Goal: Obtain resource: Obtain resource

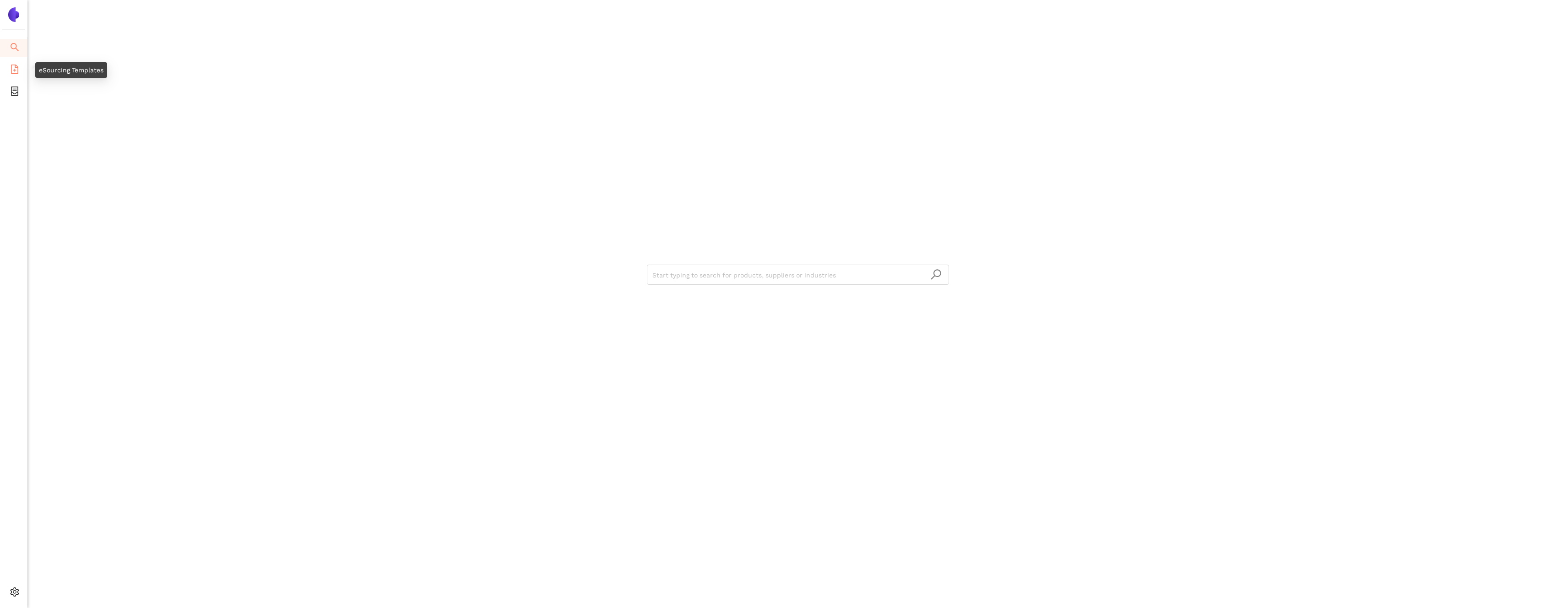
click at [19, 74] on li "eSourcing Templates" at bounding box center [13, 70] width 27 height 18
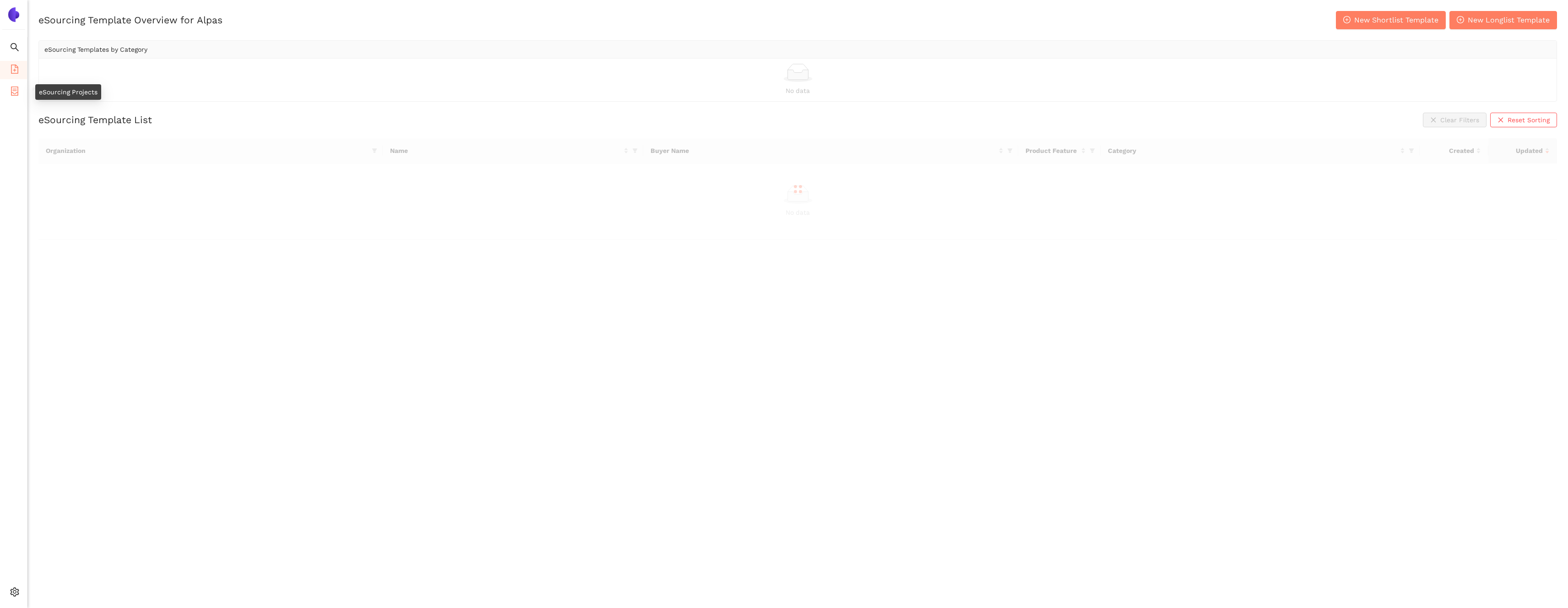
click at [15, 87] on icon "container" at bounding box center [15, 91] width 9 height 9
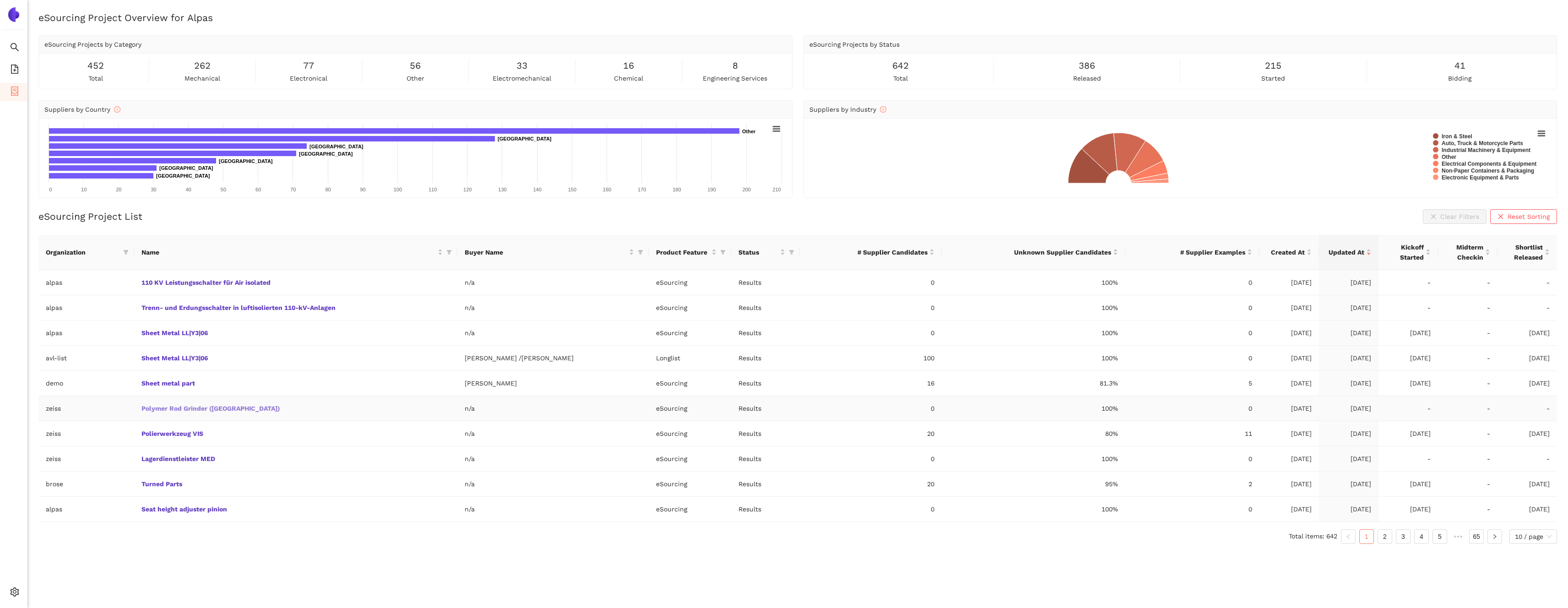
click at [0, 0] on link "Polymer Rod Grinder ([GEOGRAPHIC_DATA])" at bounding box center [0, 0] width 0 height 0
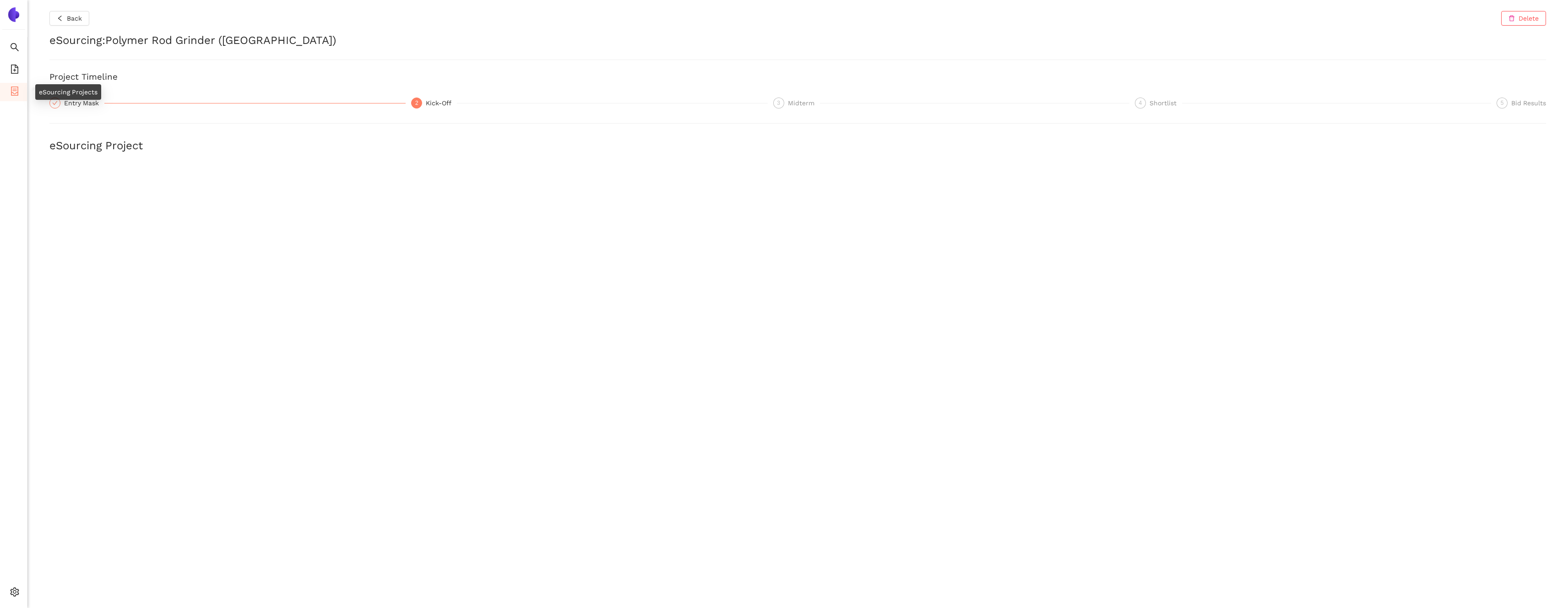
click at [23, 88] on li "eSourcing Projects" at bounding box center [13, 92] width 27 height 18
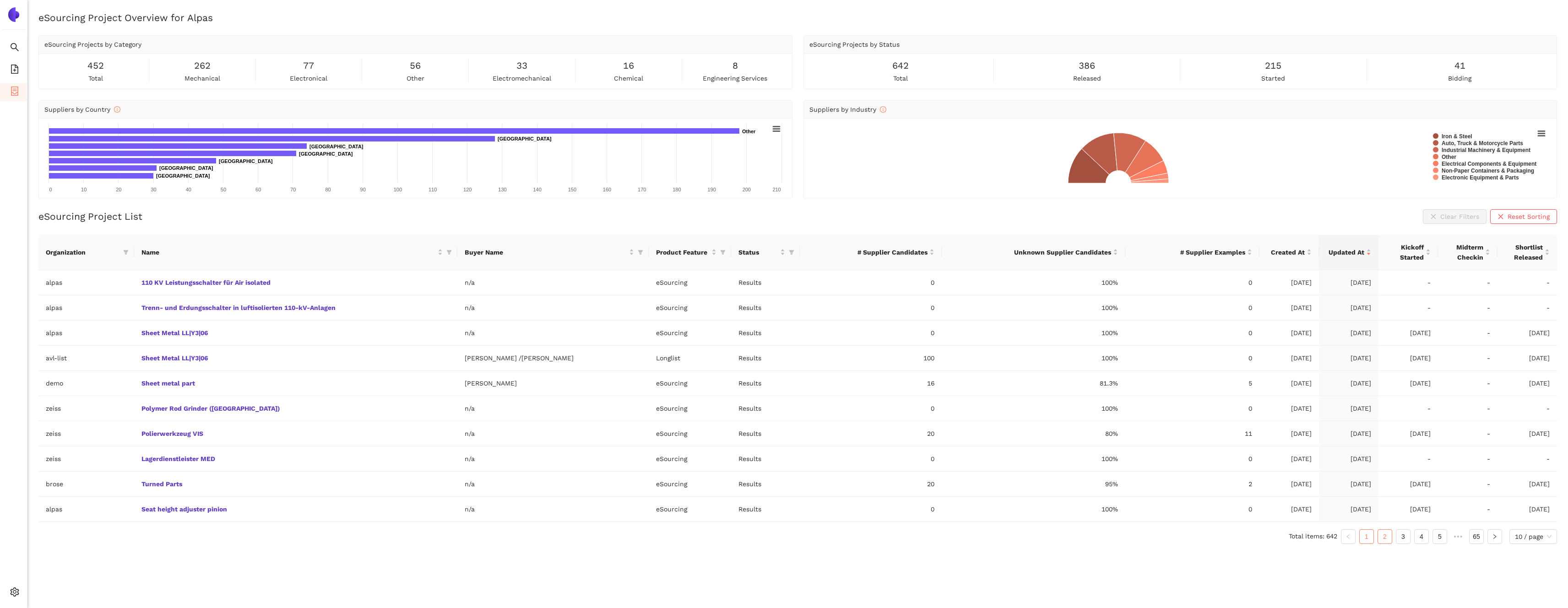
click at [1387, 536] on link "2" at bounding box center [1385, 537] width 14 height 14
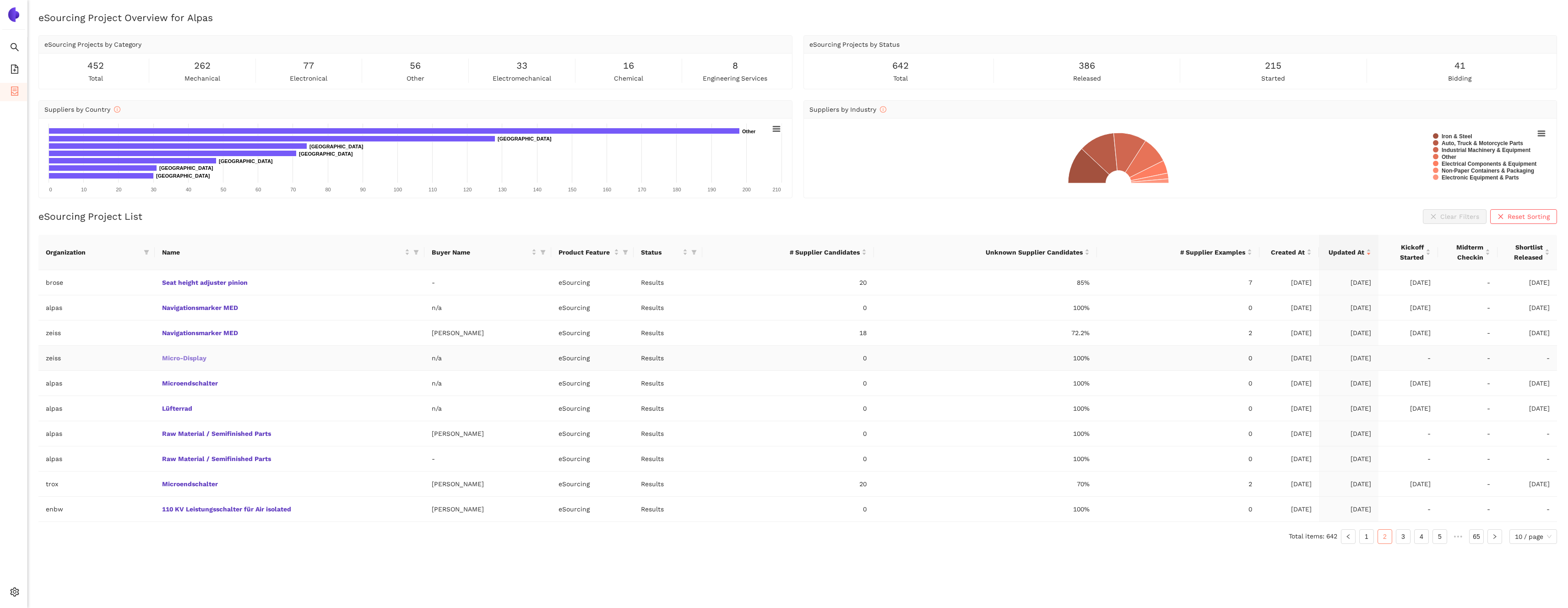
click at [0, 0] on link "Micro-Display" at bounding box center [0, 0] width 0 height 0
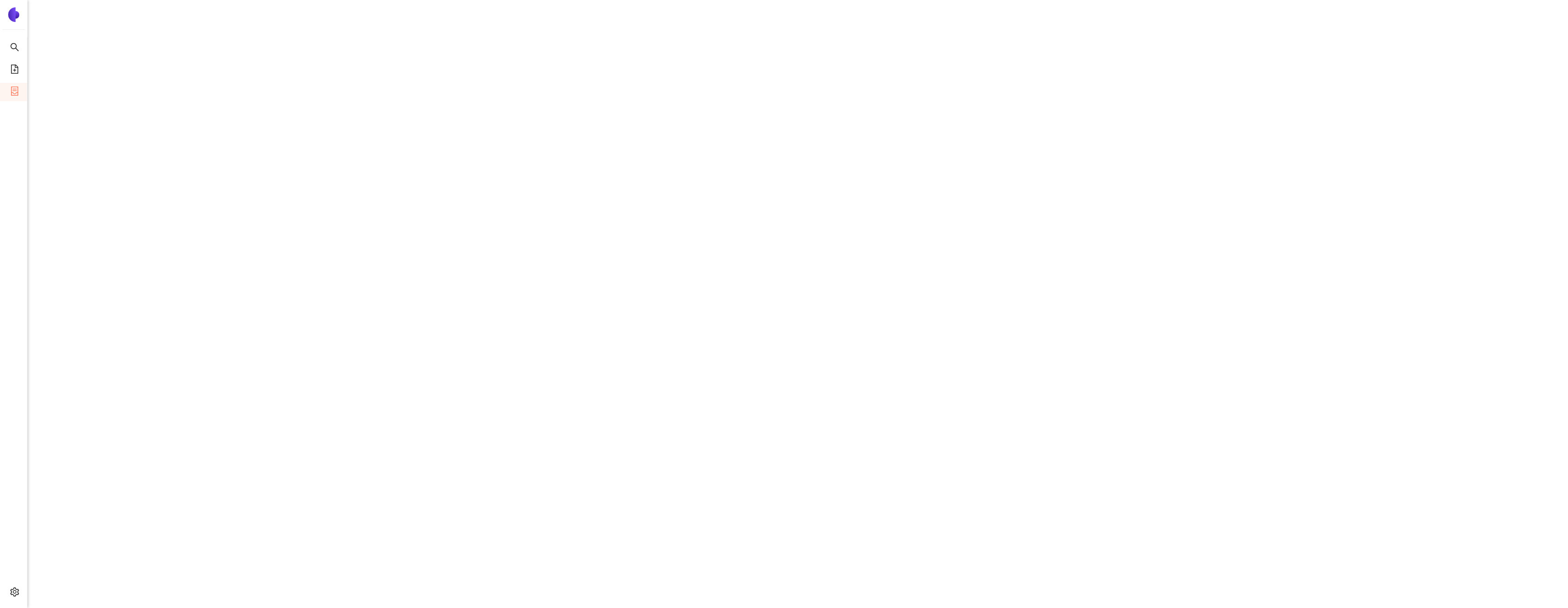
scroll to position [820, 0]
click at [15, 76] on span "file-add" at bounding box center [15, 70] width 9 height 18
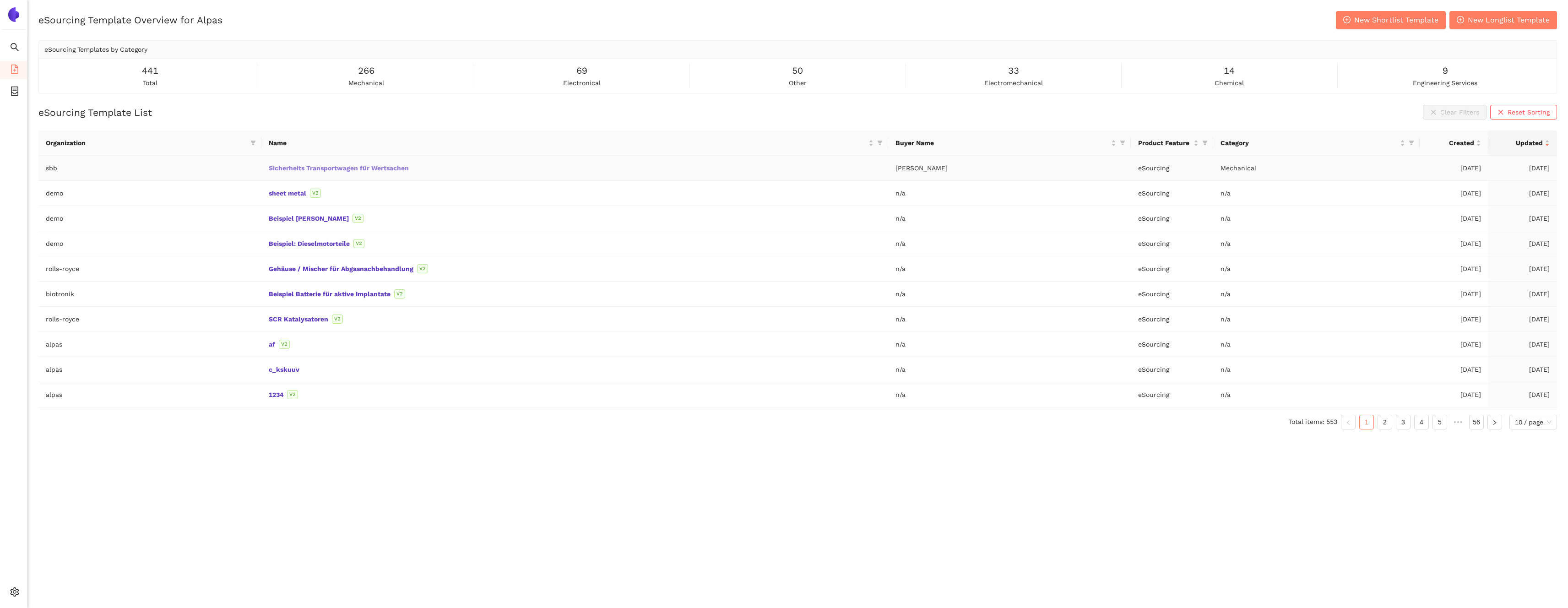
click at [0, 0] on link "Sicherheits Transportwagen für Wertsachen" at bounding box center [0, 0] width 0 height 0
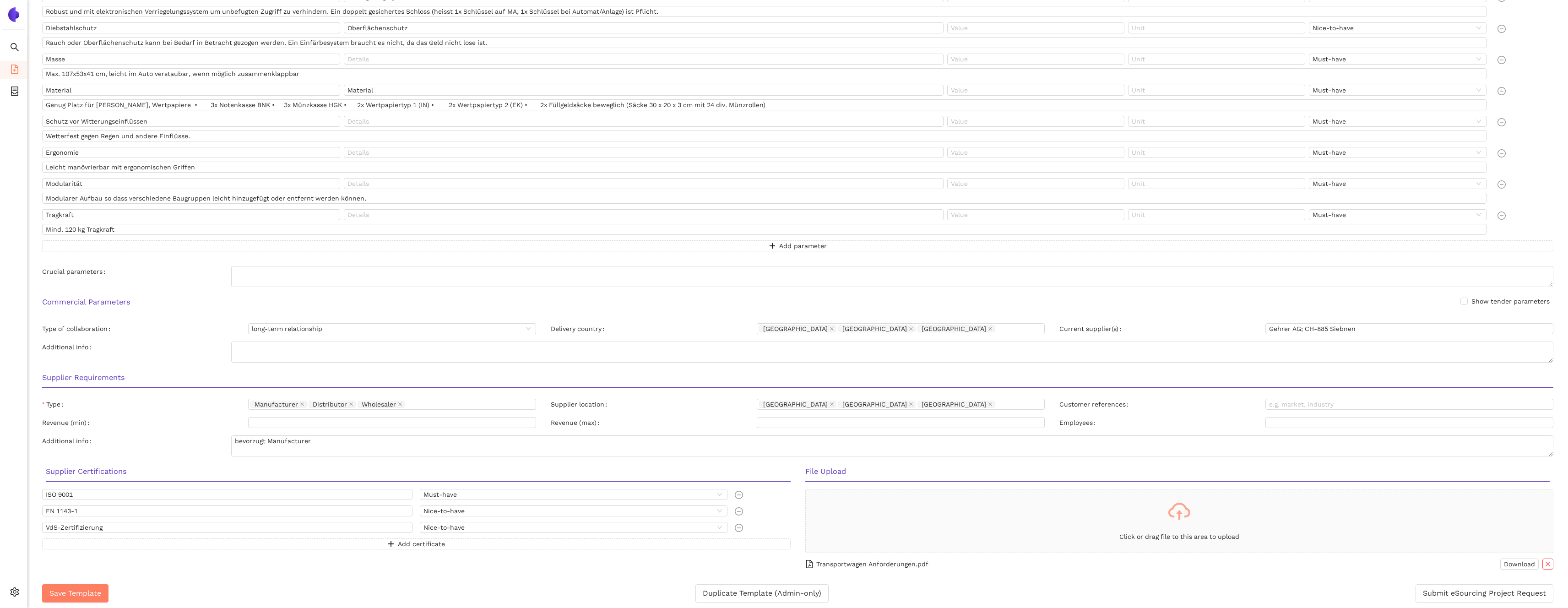
scroll to position [387, 0]
click at [1511, 559] on span "Download" at bounding box center [1519, 562] width 31 height 10
click at [307, 442] on textarea "bevorzugt Manufacturer" at bounding box center [892, 444] width 1322 height 21
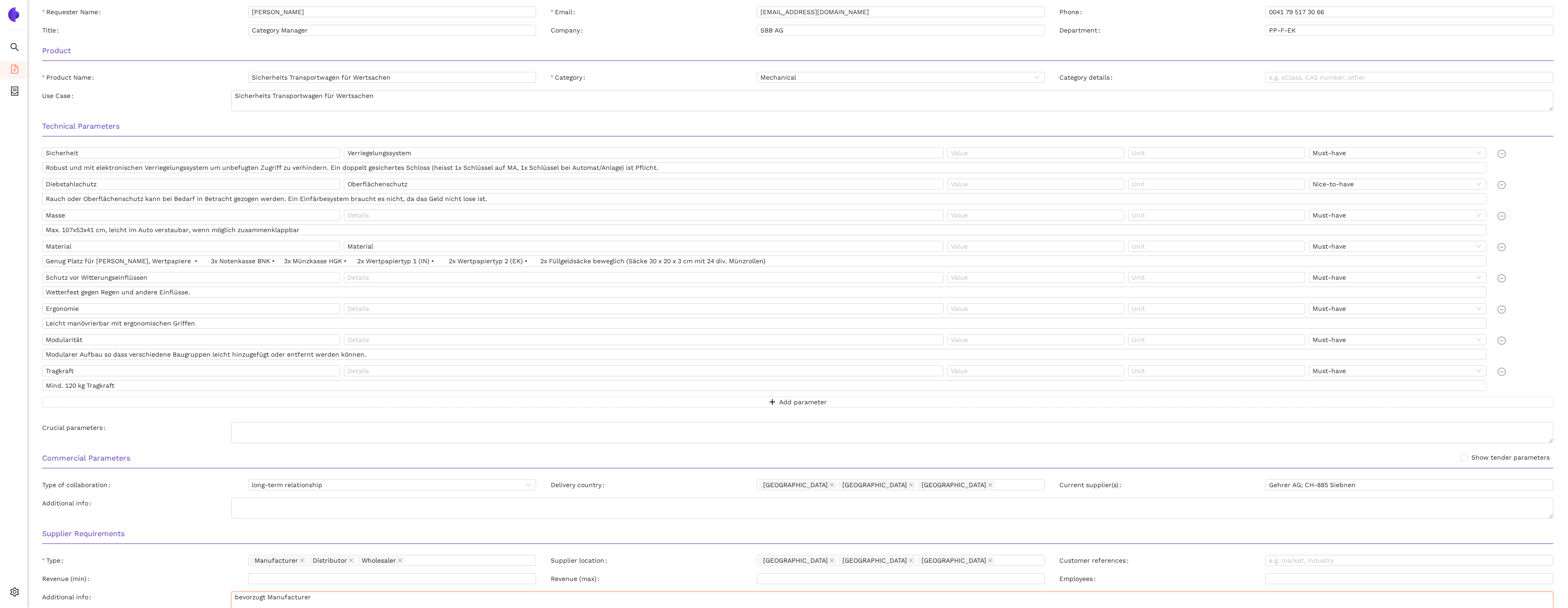
scroll to position [229, 0]
drag, startPoint x: 1269, startPoint y: 486, endPoint x: 1300, endPoint y: 484, distance: 31.1
click at [1300, 484] on input "Gehrer AG; CH-885 Siebnen" at bounding box center [1409, 485] width 288 height 11
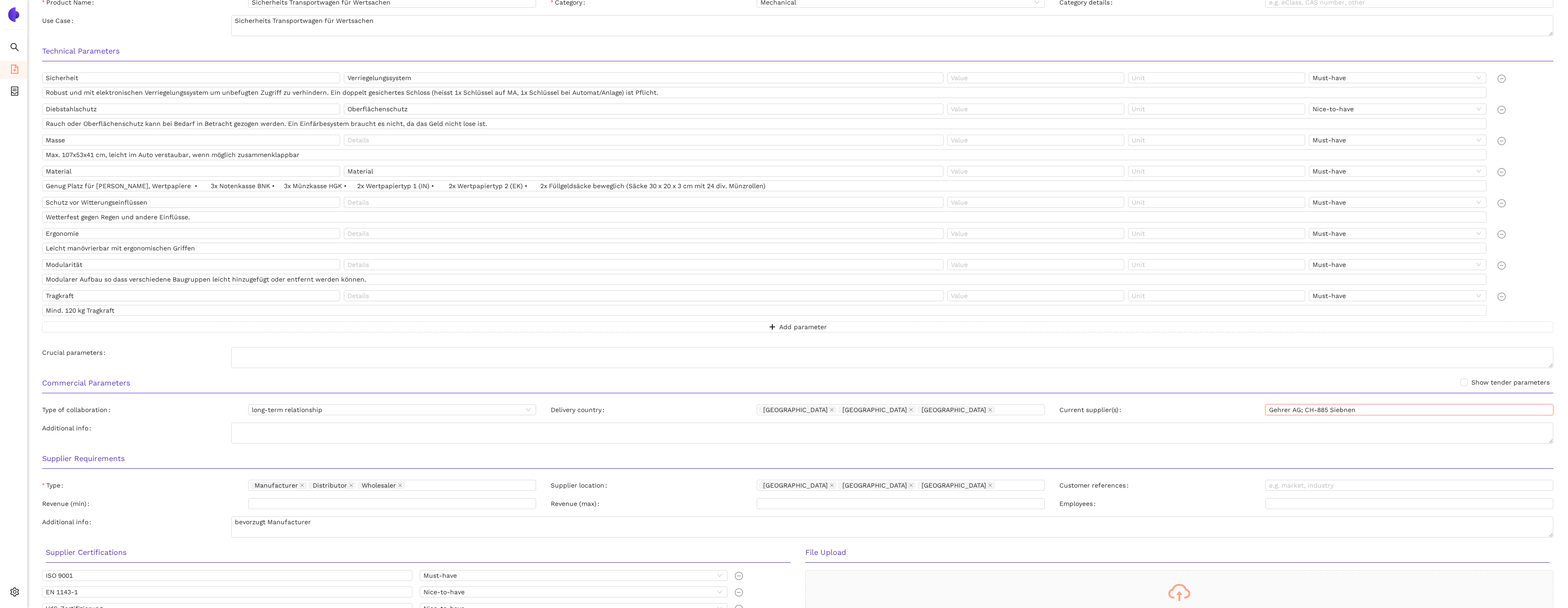
scroll to position [387, 0]
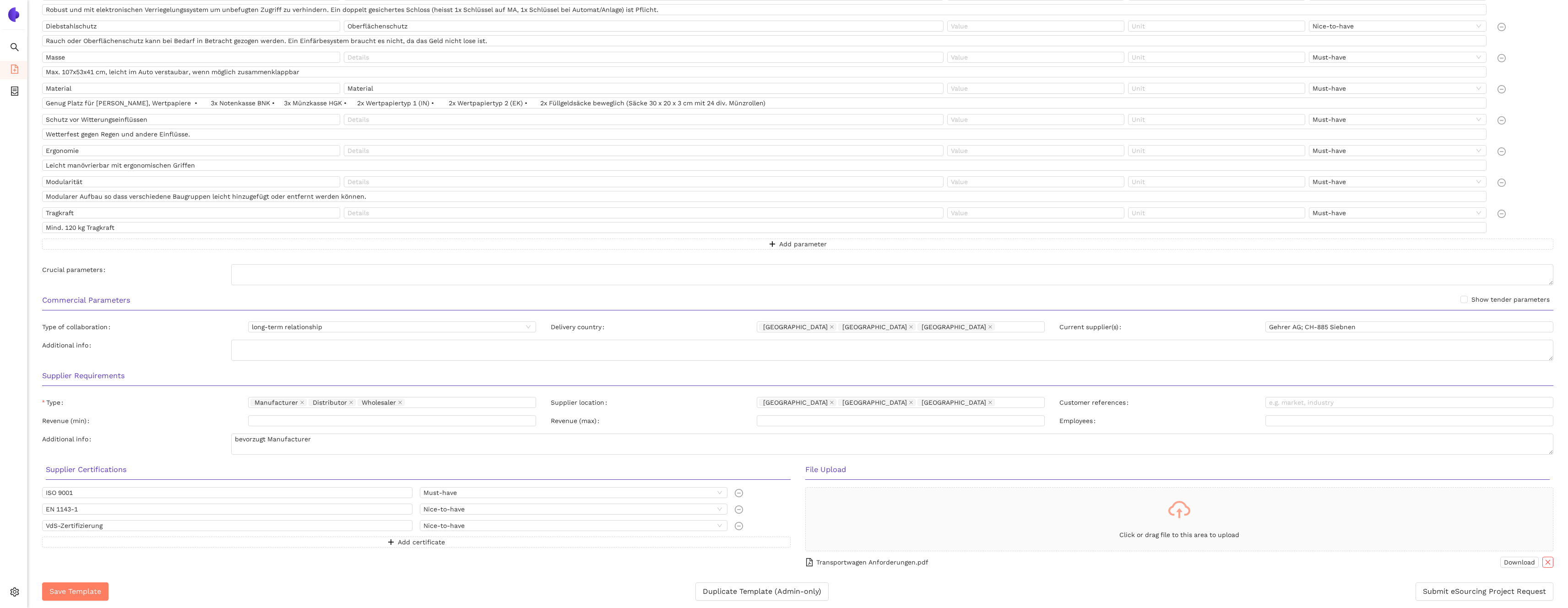
click at [1129, 565] on div "Transportwagen Anforderungen.pdf Download" at bounding box center [1179, 562] width 748 height 11
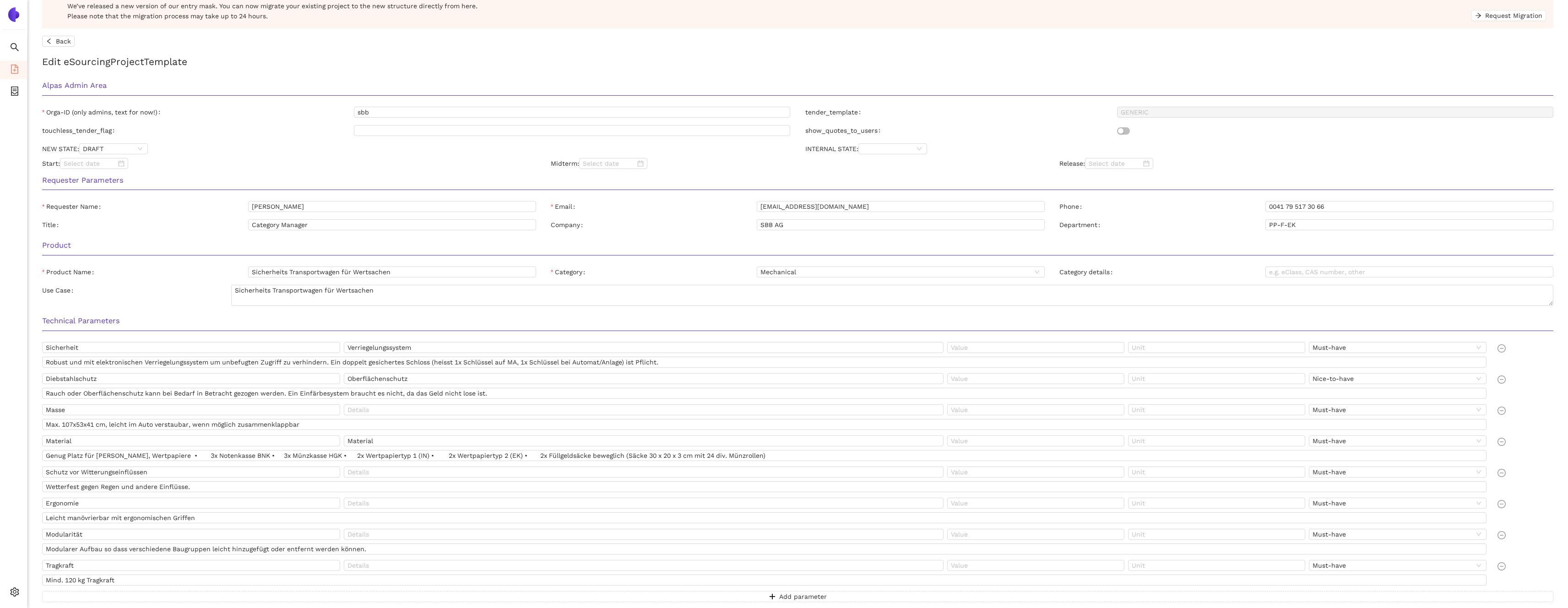
scroll to position [36, 0]
click at [66, 40] on span "Back" at bounding box center [63, 40] width 15 height 10
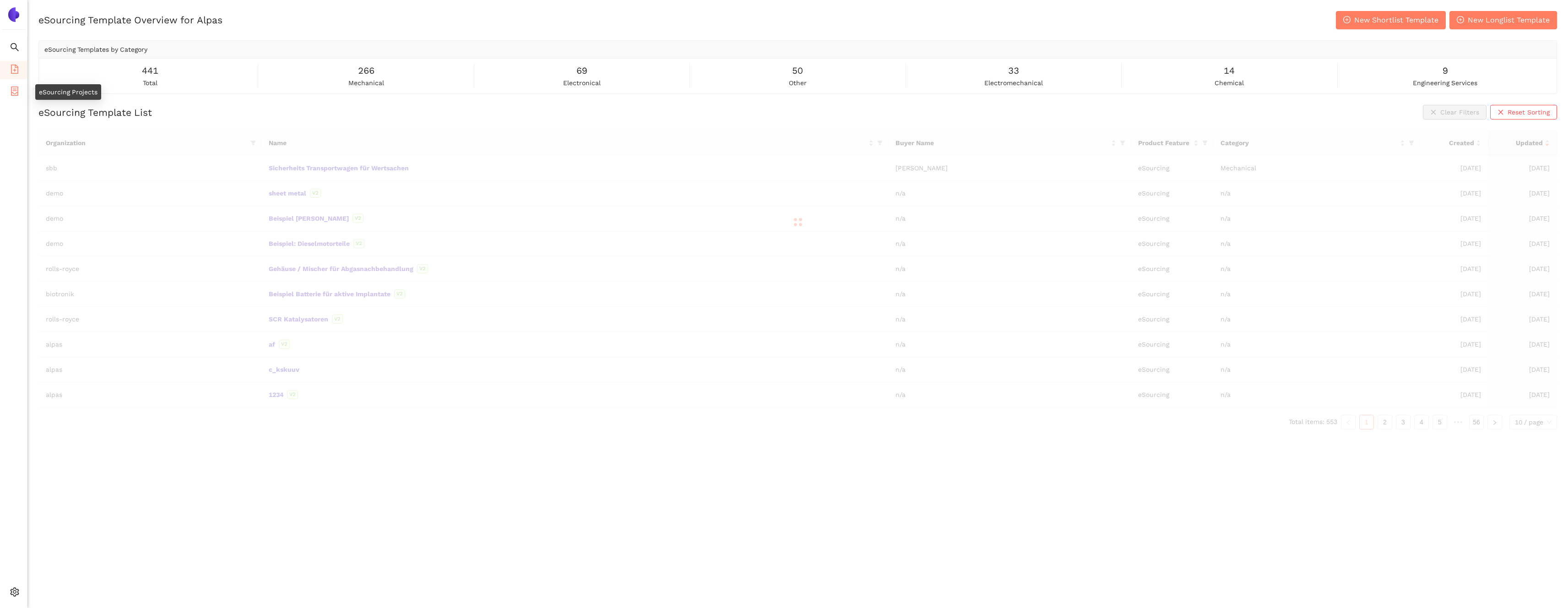
click at [18, 90] on icon "container" at bounding box center [15, 91] width 7 height 9
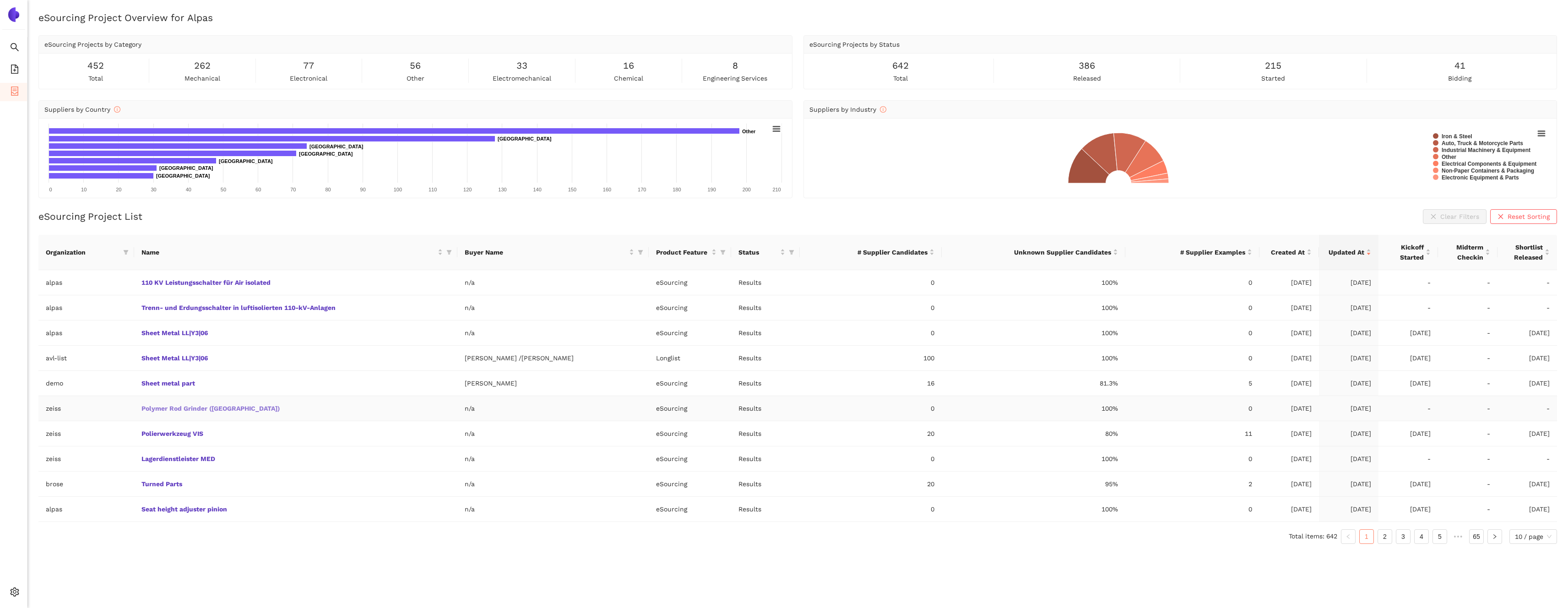
click at [0, 0] on link "Polymer Rod Grinder ([GEOGRAPHIC_DATA])" at bounding box center [0, 0] width 0 height 0
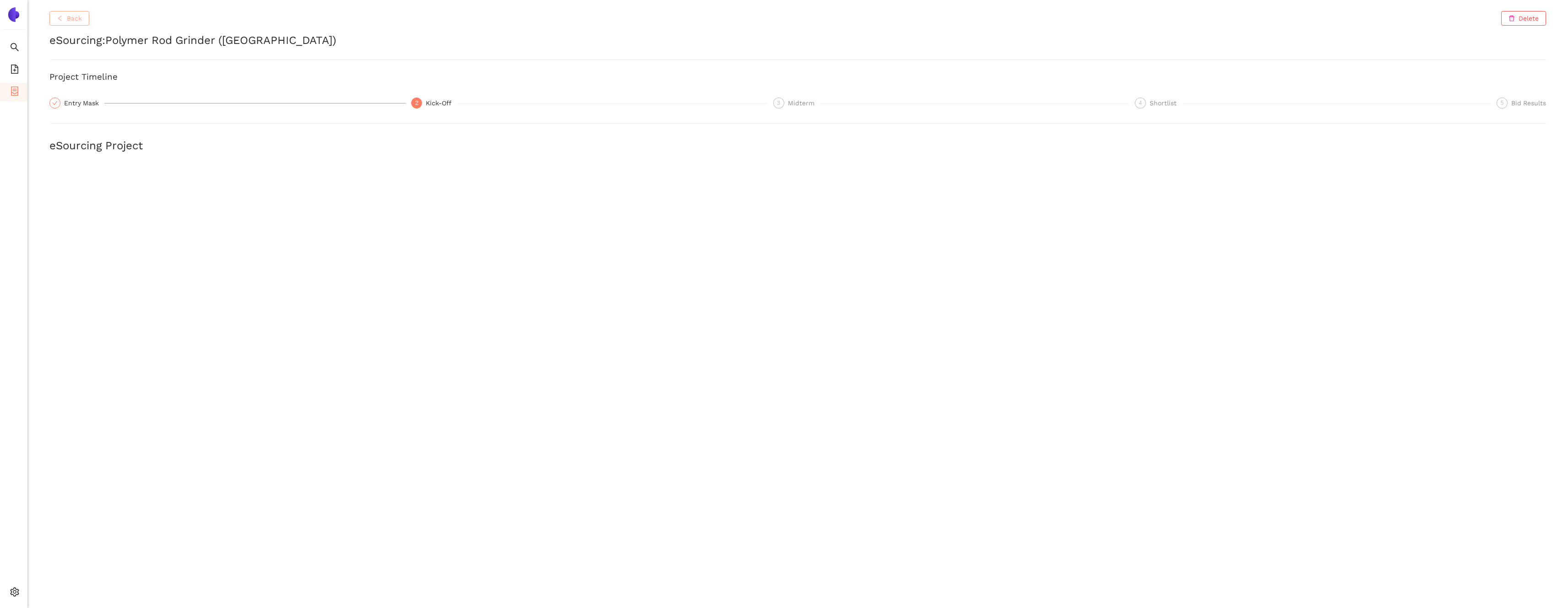
click at [65, 13] on button "Back" at bounding box center [69, 18] width 40 height 15
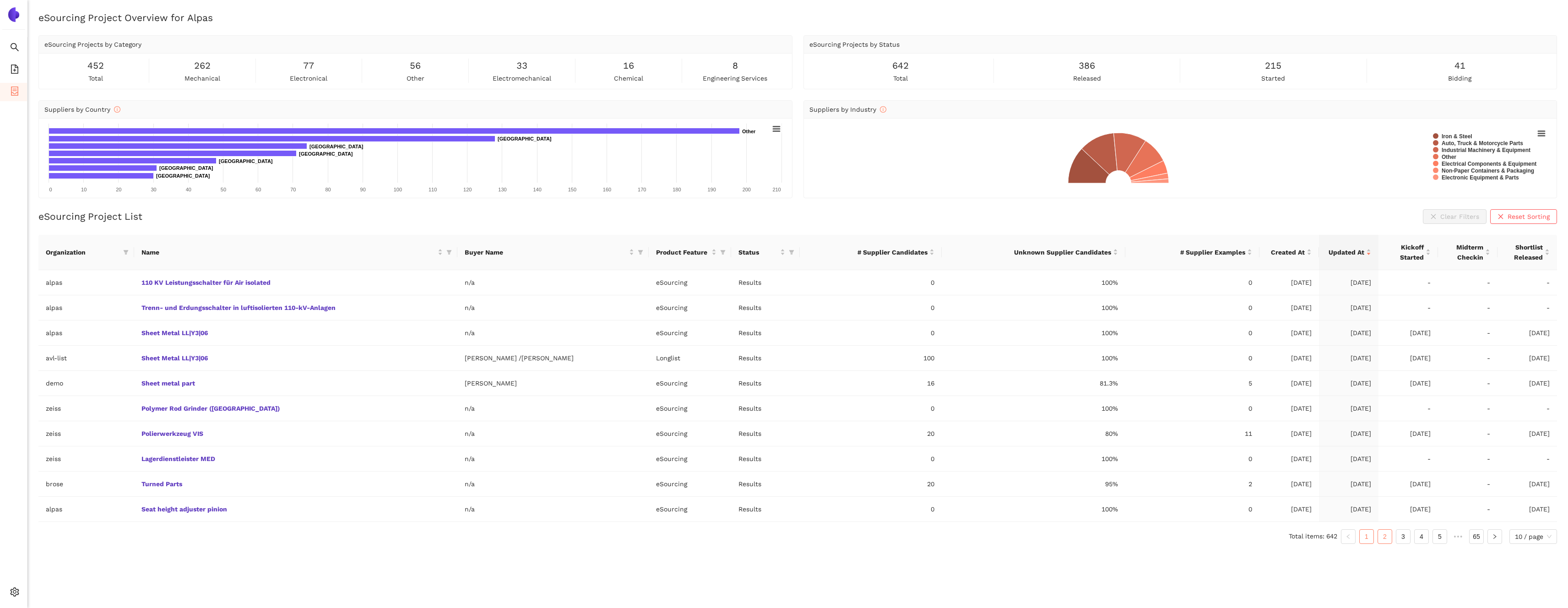
click at [1381, 541] on link "2" at bounding box center [1385, 537] width 14 height 14
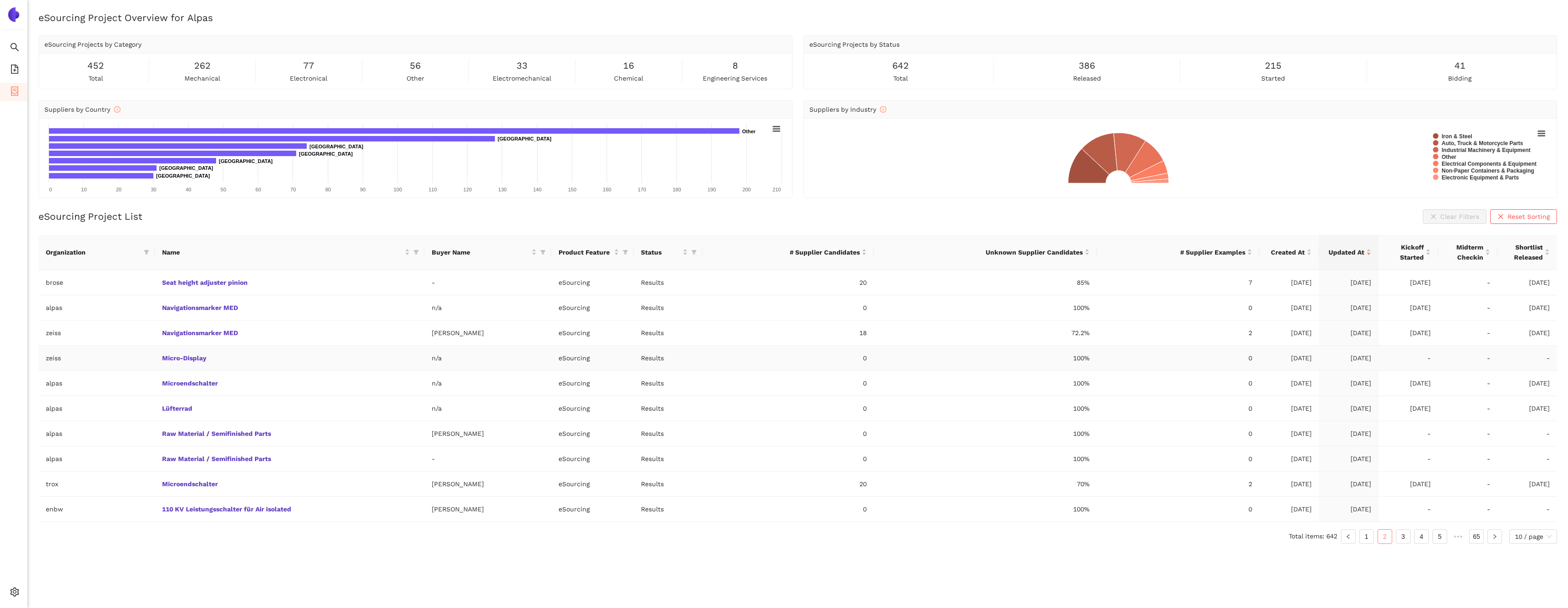
click at [183, 353] on td "Micro-Display" at bounding box center [289, 358] width 270 height 25
click at [0, 0] on link "Micro-Display" at bounding box center [0, 0] width 0 height 0
